Goal: Task Accomplishment & Management: Manage account settings

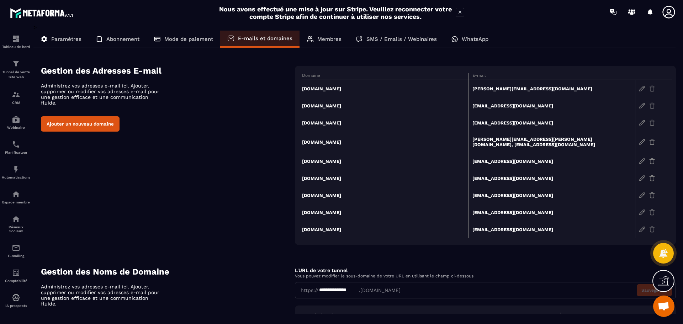
scroll to position [589, 0]
click at [506, 140] on td "[PERSON_NAME][EMAIL_ADDRESS][PERSON_NAME][DOMAIN_NAME], [EMAIL_ADDRESS][DOMAIN_…" at bounding box center [551, 141] width 166 height 21
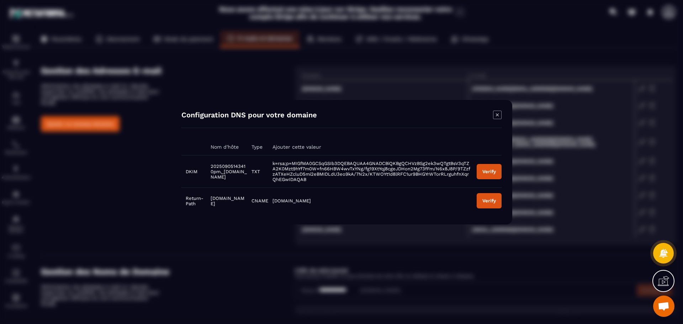
click at [490, 170] on div "Verify" at bounding box center [489, 171] width 14 height 5
click at [483, 168] on button "Verify" at bounding box center [489, 171] width 25 height 15
drag, startPoint x: 211, startPoint y: 165, endPoint x: 244, endPoint y: 179, distance: 35.9
click at [244, 179] on span "20250905143410pm._[DOMAIN_NAME]" at bounding box center [229, 171] width 36 height 16
copy span "20250905143410pm._[DOMAIN_NAME]"
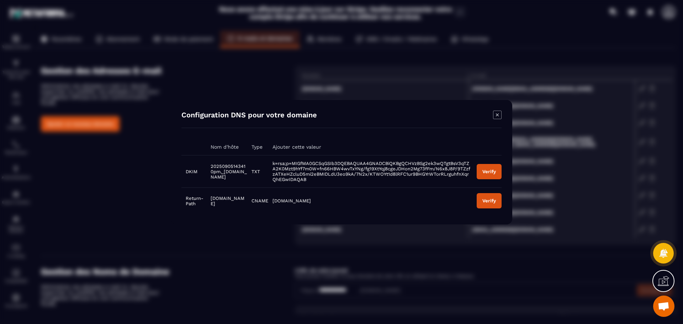
click at [492, 169] on div "Verify" at bounding box center [489, 171] width 14 height 5
click at [483, 168] on button "Verify" at bounding box center [489, 171] width 25 height 15
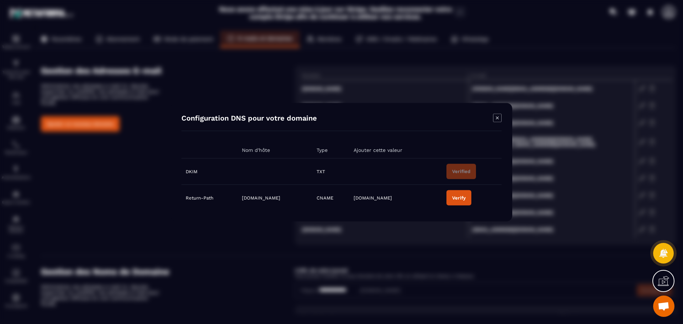
click at [497, 117] on icon "Modal window" at bounding box center [497, 117] width 9 height 9
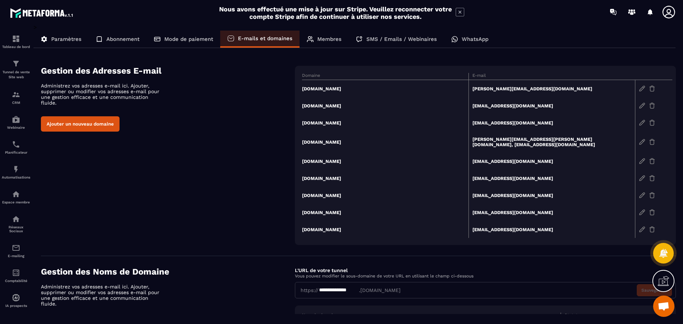
click at [498, 88] on td "[PERSON_NAME][EMAIL_ADDRESS][DOMAIN_NAME]" at bounding box center [551, 88] width 166 height 17
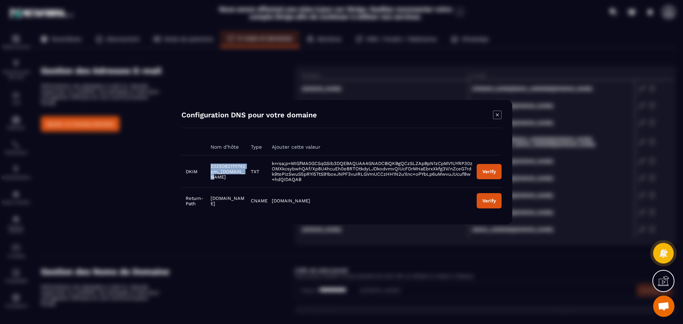
drag, startPoint x: 211, startPoint y: 165, endPoint x: 237, endPoint y: 172, distance: 26.4
click at [237, 172] on span "20250821111742pm._[DOMAIN_NAME]" at bounding box center [228, 171] width 35 height 16
copy span "20250821111742pm._domainkey"
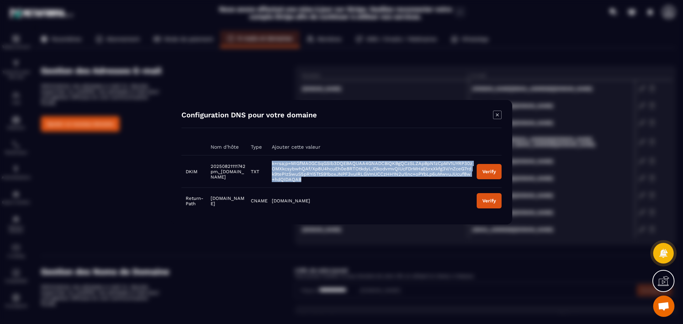
drag, startPoint x: 279, startPoint y: 164, endPoint x: 327, endPoint y: 180, distance: 50.3
click at [327, 180] on span "k=rsa;p=MIGfMA0GCSqGSIb3DQEBAQUAA4GNADCBiQKBgQCzSLZApBpN1zCpMV1UYRP30zOMXkcsybw…" at bounding box center [372, 171] width 201 height 21
copy span "k=rsa;p=MIGfMA0GCSqGSIb3DQEBAQUAA4GNADCBiQKBgQCzSLZApBpN1zCpMV1UYRP30zOMXkcsybw…"
click at [487, 167] on button "Verify" at bounding box center [489, 171] width 25 height 15
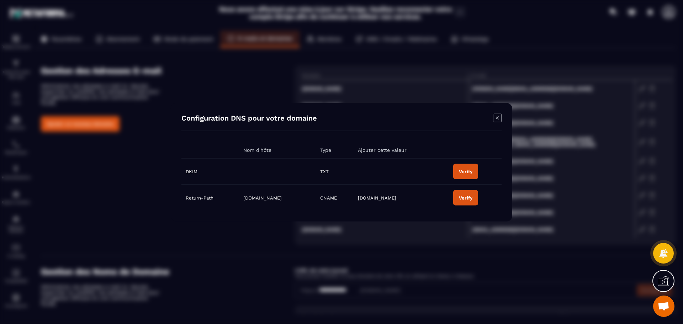
click at [472, 172] on div "Verify" at bounding box center [466, 171] width 14 height 5
click at [497, 116] on icon "Modal window" at bounding box center [497, 117] width 9 height 9
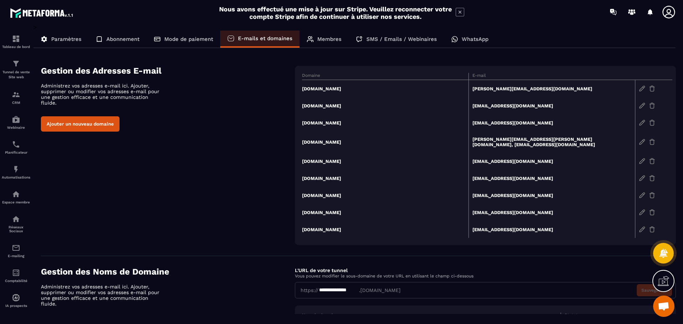
click at [509, 190] on td "[EMAIL_ADDRESS][DOMAIN_NAME]" at bounding box center [551, 195] width 166 height 17
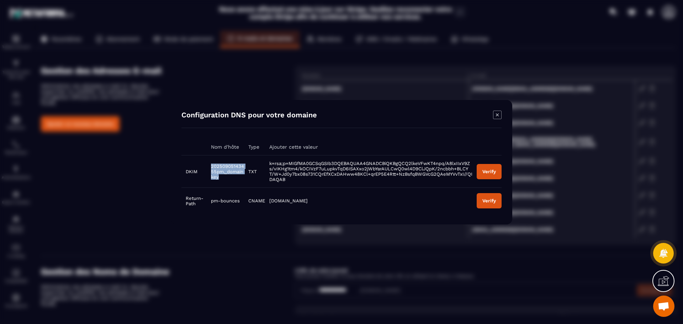
drag, startPoint x: 218, startPoint y: 177, endPoint x: 209, endPoint y: 168, distance: 12.6
click at [209, 168] on td "20250905143455pm._domainkey" at bounding box center [225, 171] width 37 height 32
copy span "20250905143455pm._domainkey"
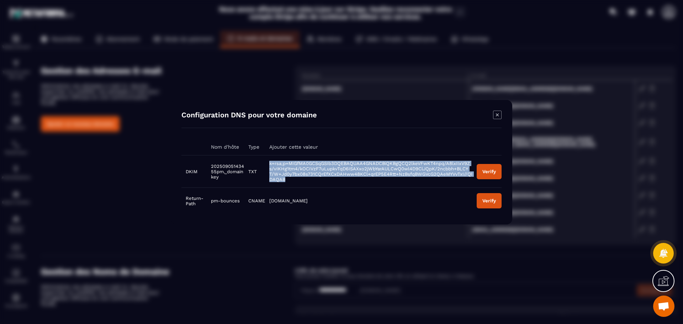
drag, startPoint x: 269, startPoint y: 163, endPoint x: 279, endPoint y: 177, distance: 16.8
click at [279, 177] on td "k=rsa;p=MIGfMA0GCSqGSIb3DQEBAQUAA4GNADCBiQKBgQCQ2lkeVFwKT4npq/A8lxIIxV9Zs/vIKHg…" at bounding box center [368, 171] width 207 height 32
copy span "k=rsa;p=MIGfMA0GCSqGSIb3DQEBAQUAA4GNADCBiQKBgQCQ2lkeVFwKT4npq/A8lxIIxV9Zs/vIKHg…"
click at [494, 165] on button "Verify" at bounding box center [489, 171] width 25 height 15
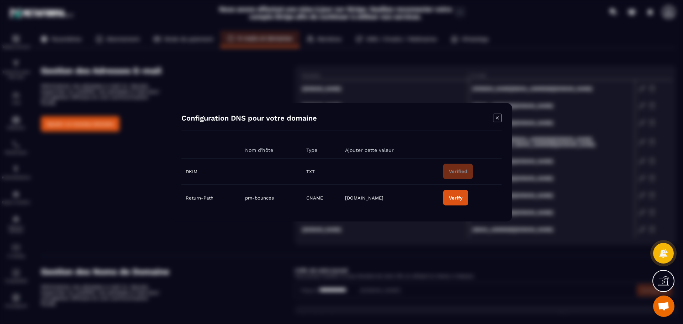
click at [497, 117] on icon "Modal window" at bounding box center [497, 117] width 3 height 3
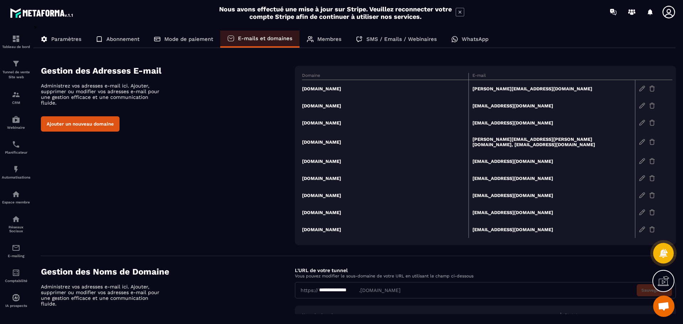
click at [661, 278] on icon at bounding box center [663, 280] width 11 height 11
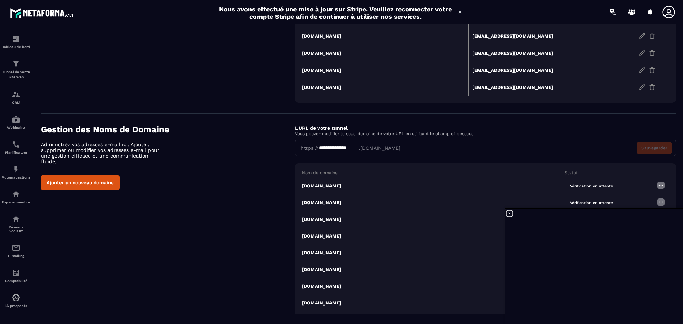
scroll to position [170, 0]
